Goal: Ask a question

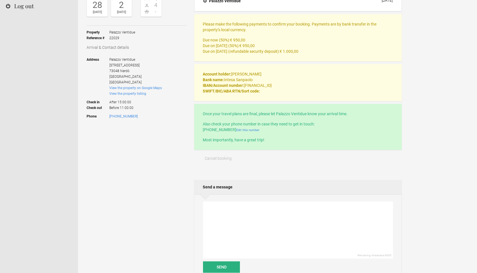
scroll to position [72, 0]
click at [223, 216] on textarea at bounding box center [298, 230] width 190 height 57
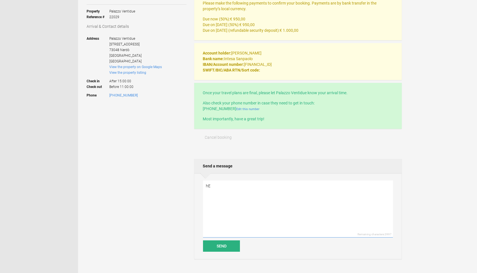
type textarea "h"
type textarea "Hello, I like to pay with VISA, how can I do this?"
click at [222, 247] on button "Send" at bounding box center [221, 246] width 37 height 11
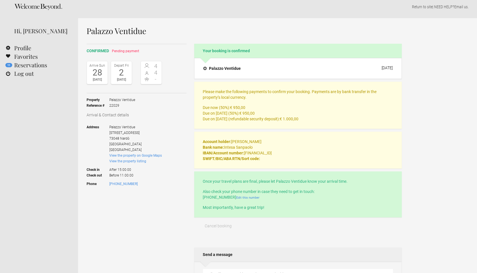
scroll to position [0, 0]
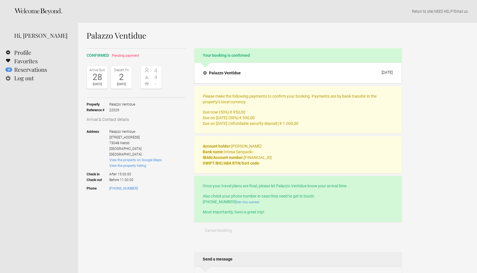
drag, startPoint x: 233, startPoint y: 147, endPoint x: 267, endPoint y: 145, distance: 34.7
click at [267, 145] on p "Account holder: [PERSON_NAME] Bank name: [PERSON_NAME] IBAN/Account number: [FI…" at bounding box center [298, 155] width 191 height 23
copy p "[PERSON_NAME]"
